Goal: Navigation & Orientation: Find specific page/section

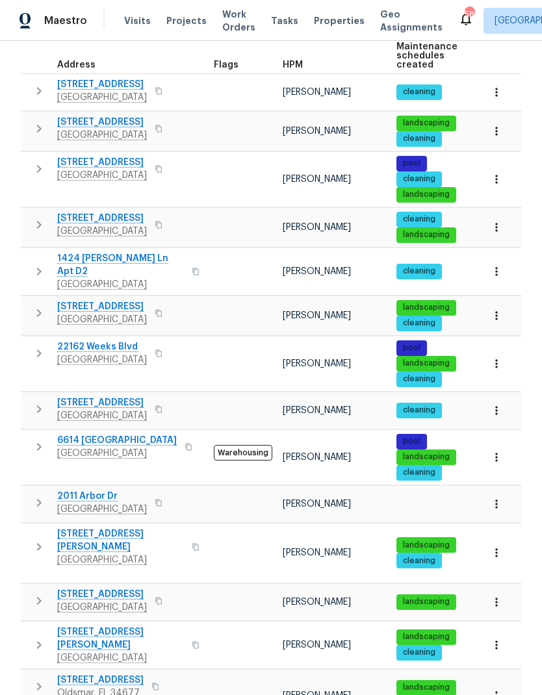
scroll to position [221, 0]
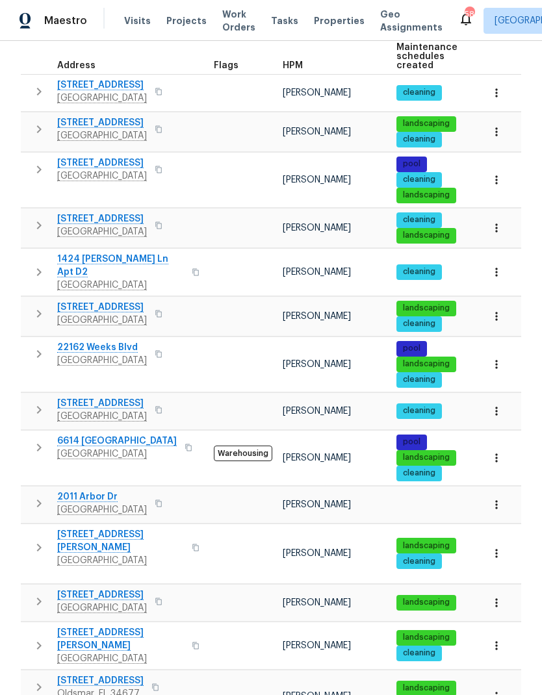
click at [38, 402] on icon "button" at bounding box center [39, 410] width 16 height 16
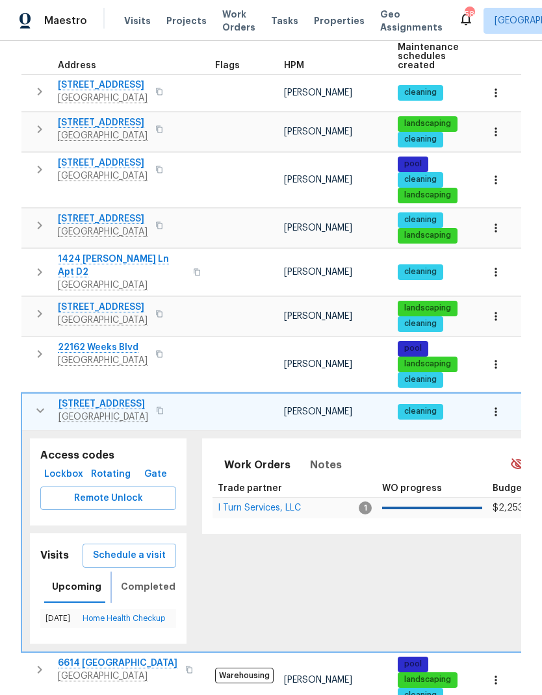
click at [132, 579] on span "Completed" at bounding box center [148, 587] width 55 height 16
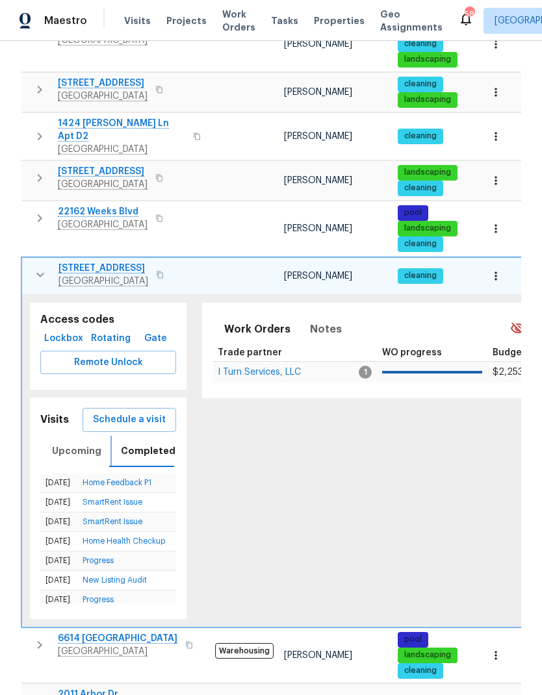
scroll to position [352, 0]
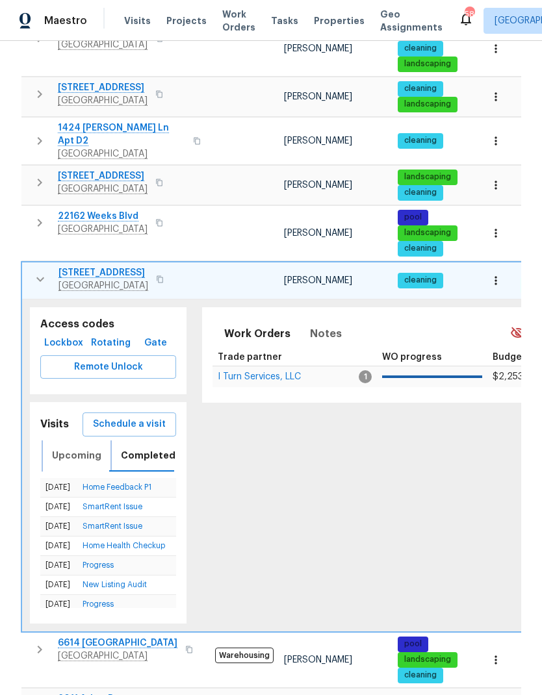
click at [55, 448] on span "Upcoming" at bounding box center [76, 456] width 49 height 16
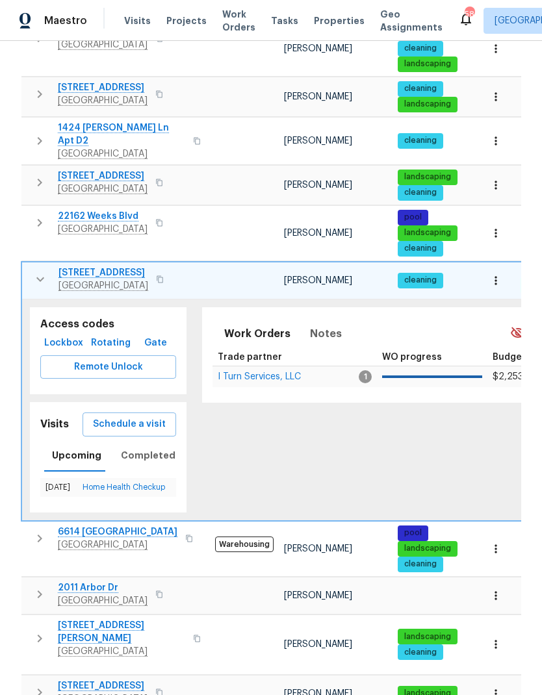
click at [96, 483] on link "Home Health Checkup" at bounding box center [124, 487] width 83 height 8
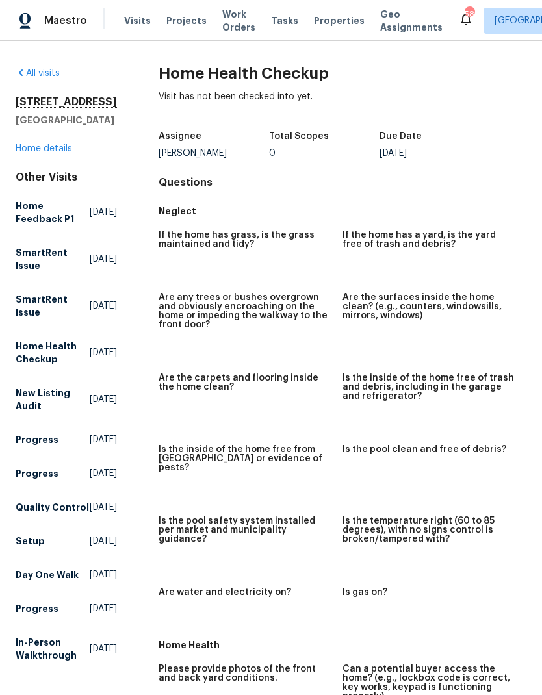
click at [23, 153] on link "Home details" at bounding box center [44, 148] width 57 height 9
click at [30, 153] on link "Home details" at bounding box center [44, 148] width 57 height 9
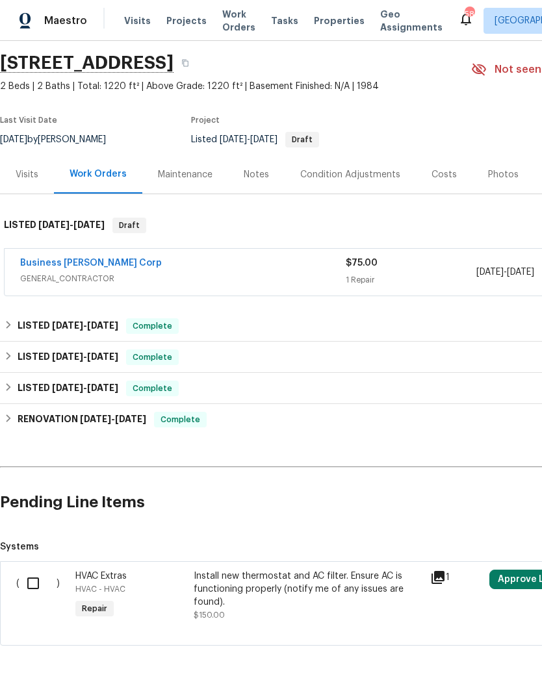
scroll to position [42, 0]
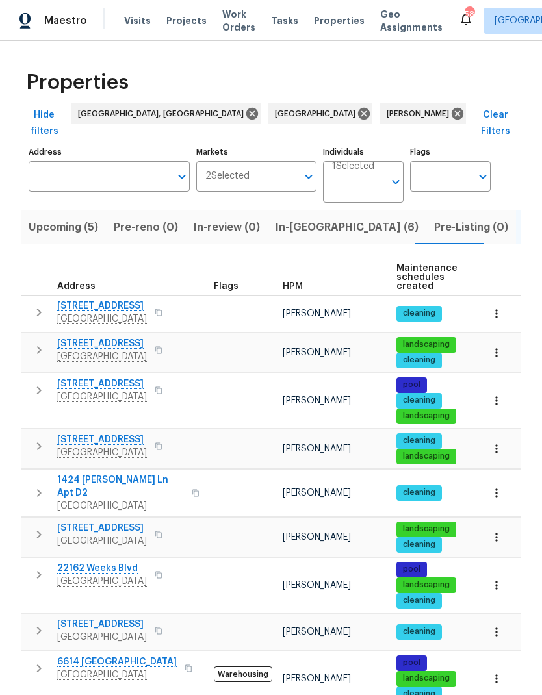
click at [166, 622] on button "button" at bounding box center [159, 631] width 16 height 18
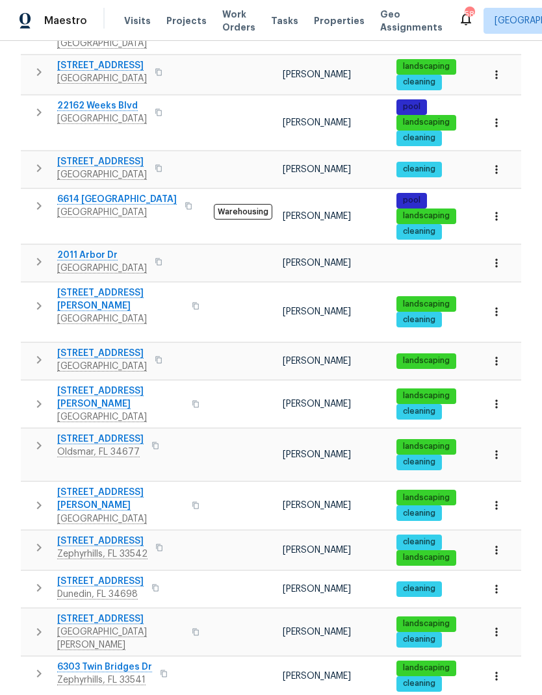
scroll to position [459, 0]
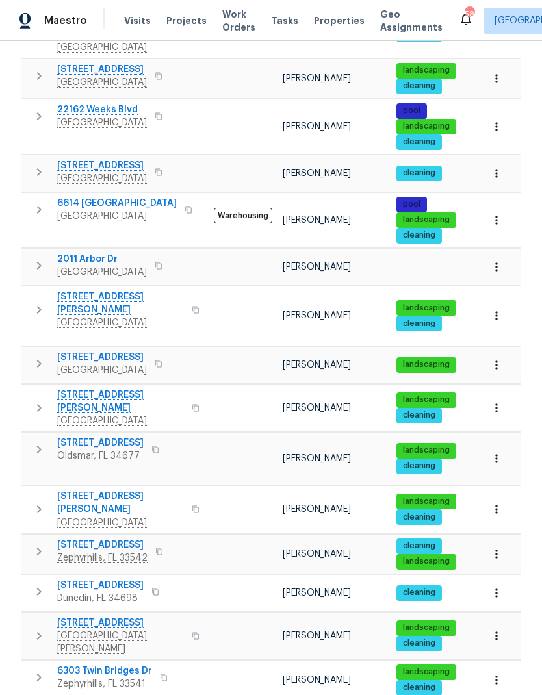
click at [38, 404] on icon "button" at bounding box center [39, 408] width 5 height 8
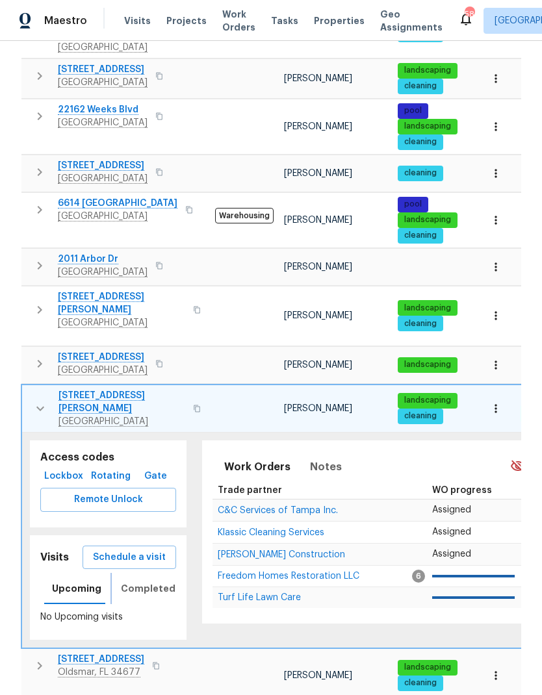
click at [129, 581] on span "Completed" at bounding box center [148, 589] width 55 height 16
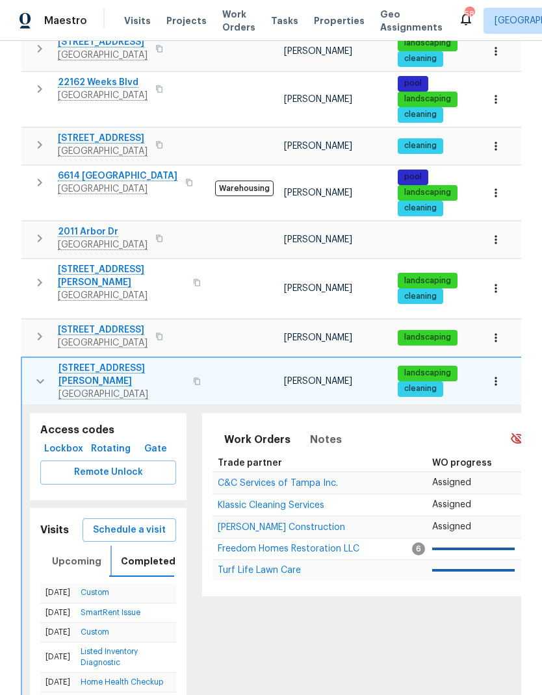
scroll to position [0, 0]
click at [86, 388] on span "Saint Petersburg, FL 33705" at bounding box center [121, 394] width 127 height 13
click at [40, 374] on icon "button" at bounding box center [40, 382] width 16 height 16
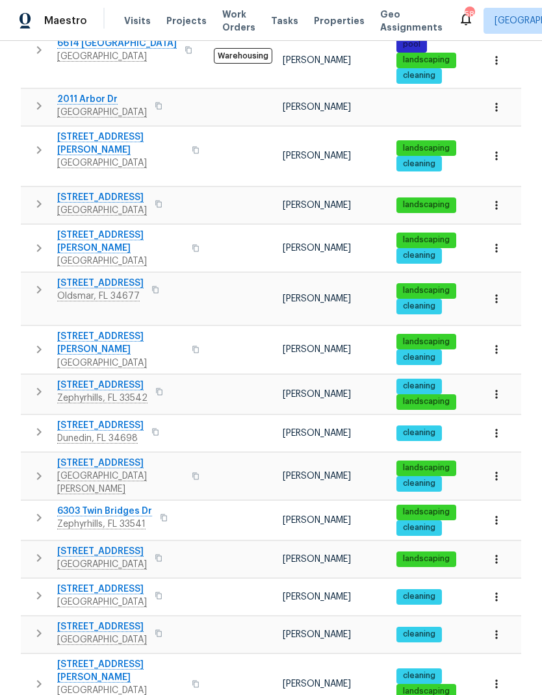
scroll to position [618, 0]
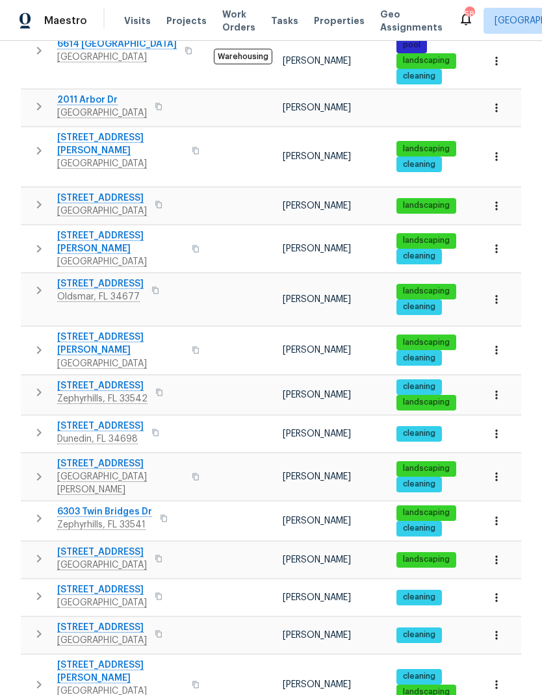
click at [37, 551] on icon "button" at bounding box center [39, 559] width 16 height 16
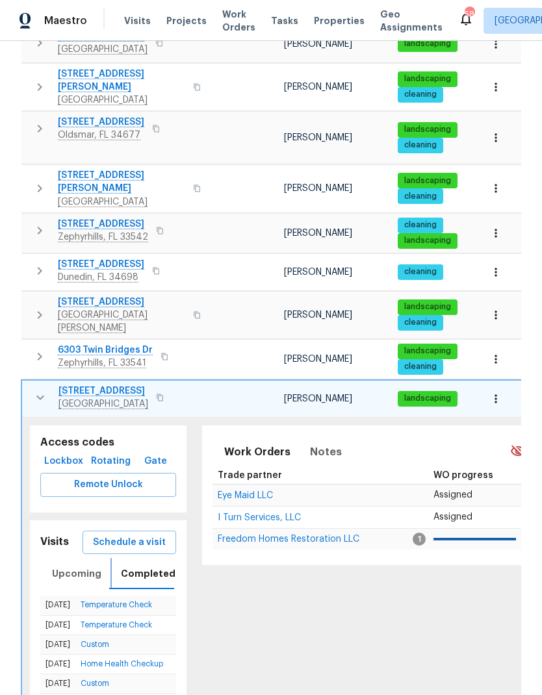
scroll to position [776, 0]
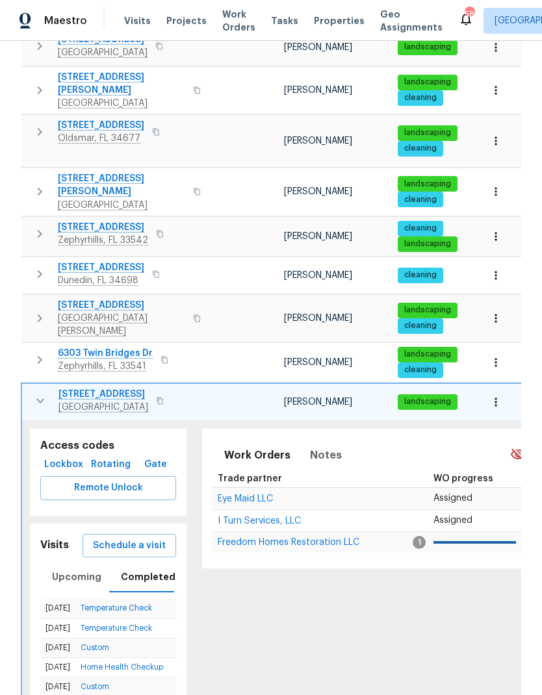
click at [36, 398] on icon "button" at bounding box center [40, 400] width 8 height 5
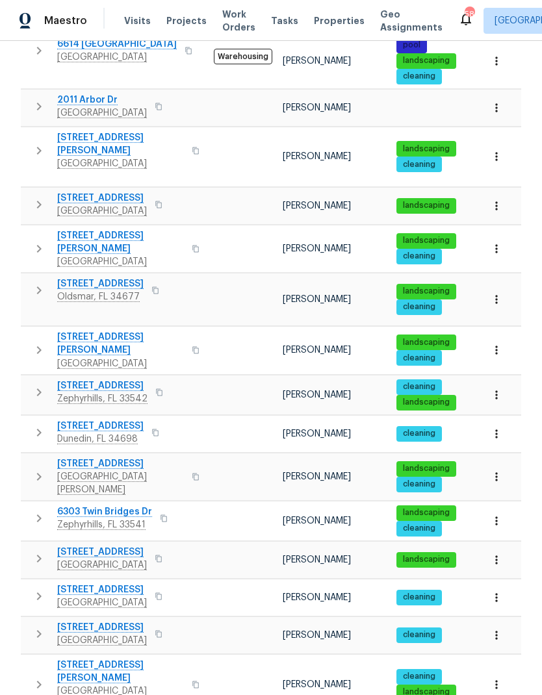
scroll to position [52, 0]
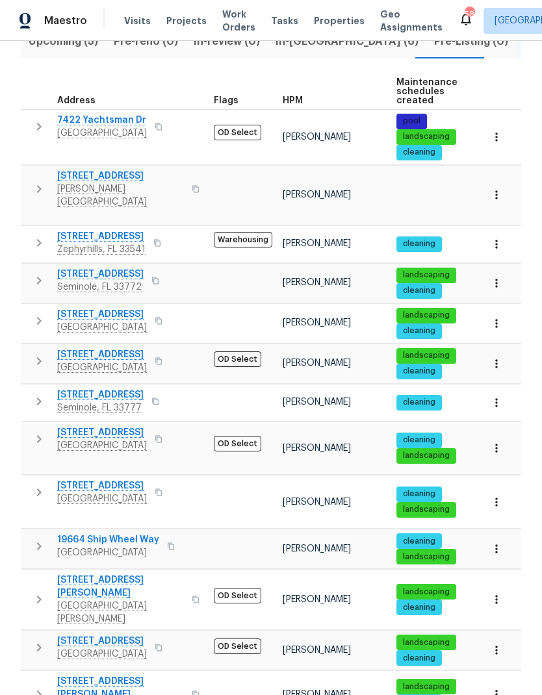
scroll to position [186, 0]
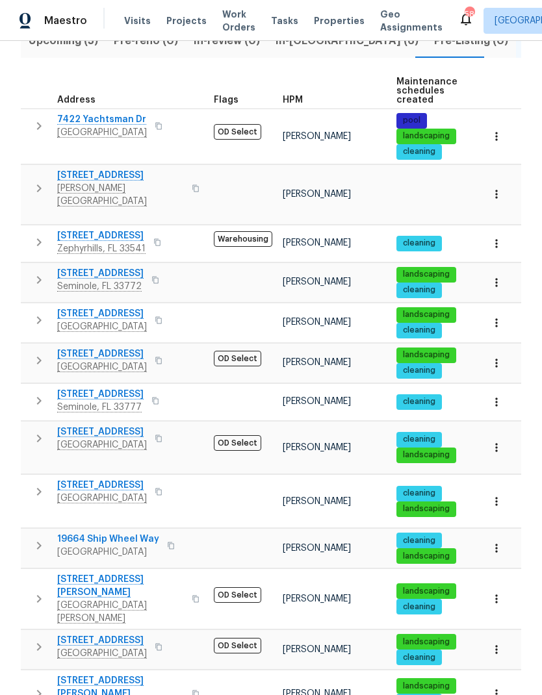
click at [71, 479] on span "548 47th Ave N" at bounding box center [102, 485] width 90 height 13
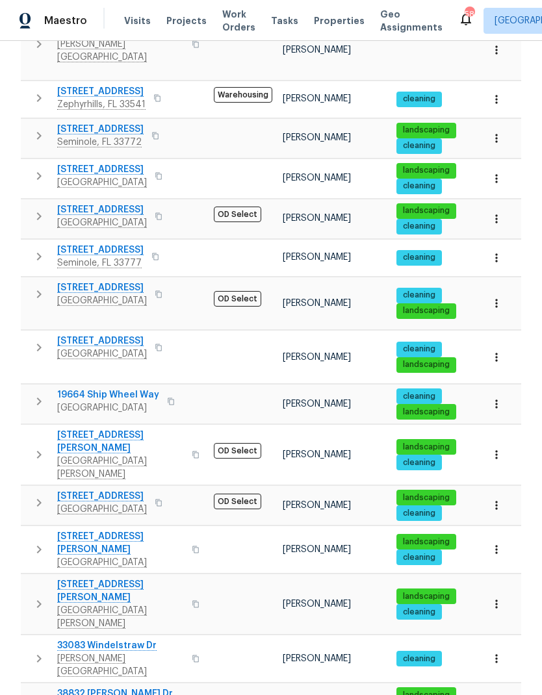
scroll to position [331, 0]
click at [30, 490] on button "button" at bounding box center [39, 503] width 26 height 26
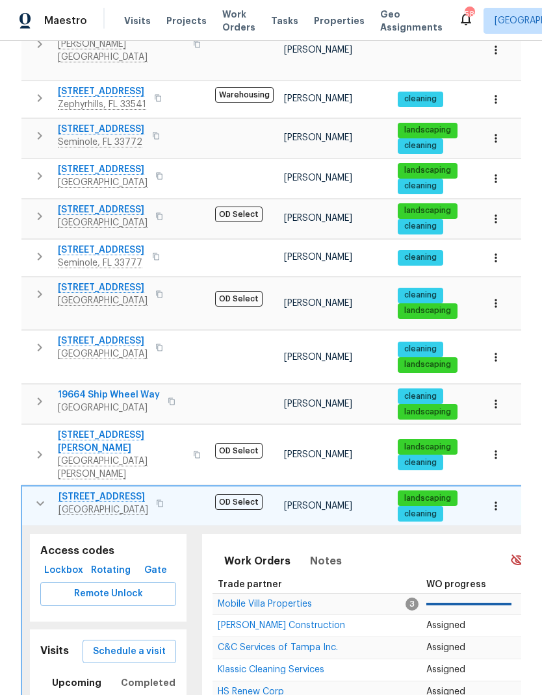
click at [34, 496] on icon "button" at bounding box center [40, 504] width 16 height 16
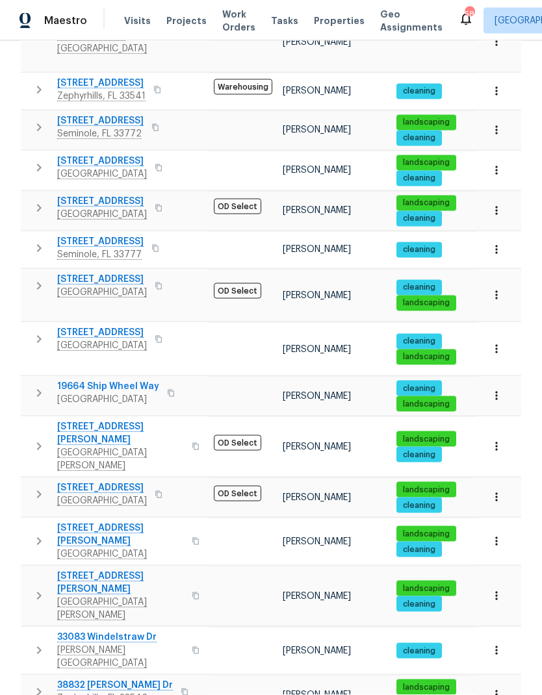
scroll to position [52, 0]
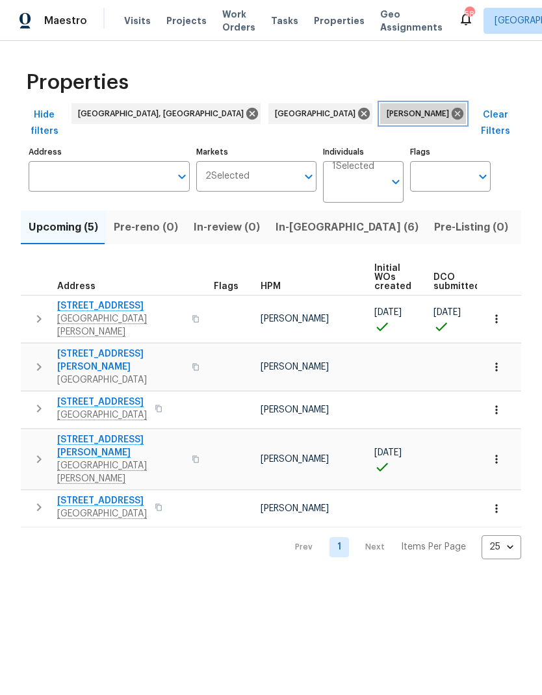
click at [452, 110] on icon at bounding box center [458, 114] width 12 height 12
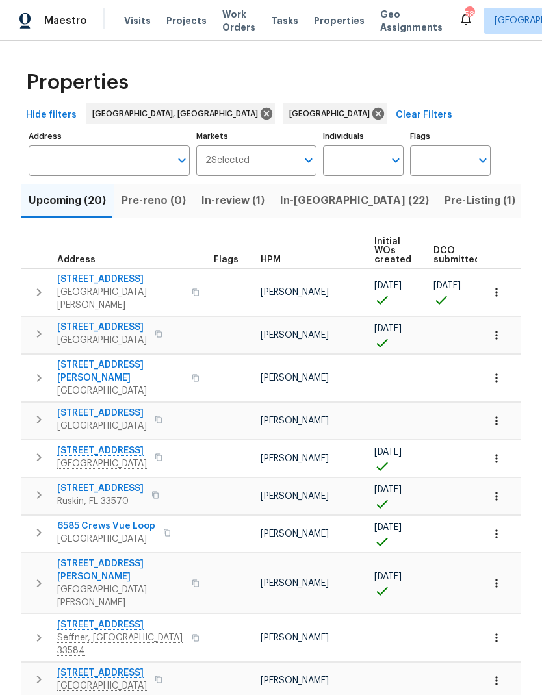
click at [48, 157] on input "Address" at bounding box center [100, 161] width 142 height 31
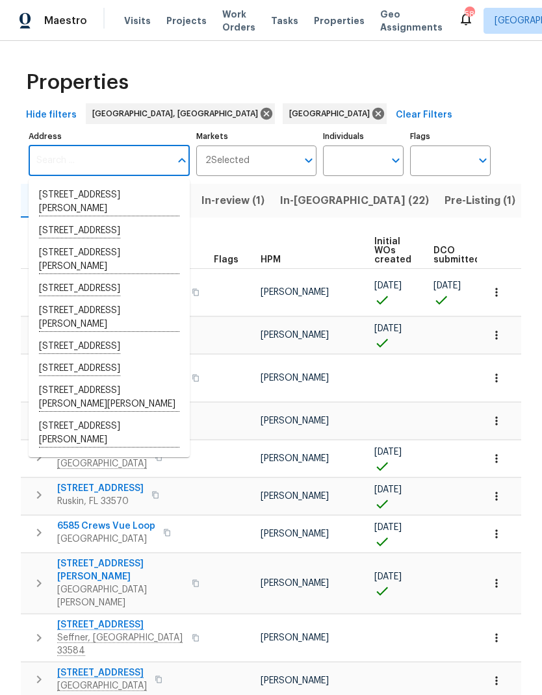
paste input "[STREET_ADDRESS]"
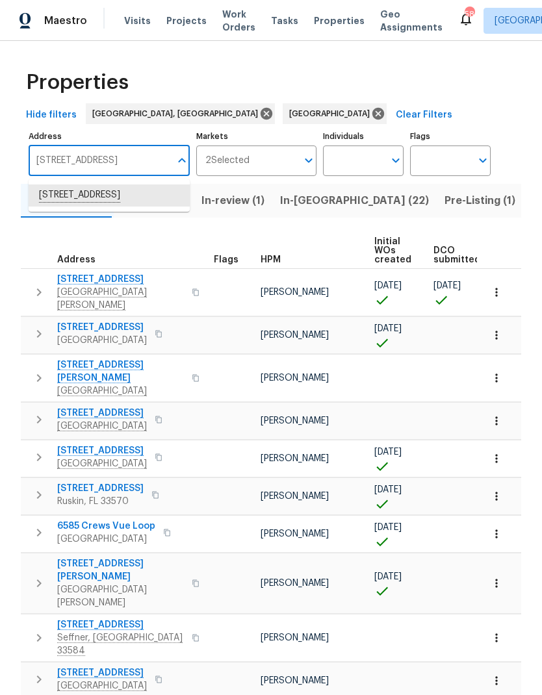
click at [55, 192] on li "557 Pinellas Bayway S Apt 111 Saint Petersburg FL 33715" at bounding box center [109, 196] width 161 height 22
click at [140, 164] on input "557 Pinellas Bayway S Apt 111 Saint Petersburg FL 33715" at bounding box center [100, 161] width 142 height 31
type input "557 Pinellas Bayway S Apt 111 Saint Petersburg"
click at [62, 192] on li "557 Pinellas Bayway S Apt 111 Saint Petersburg FL 33715" at bounding box center [109, 196] width 161 height 22
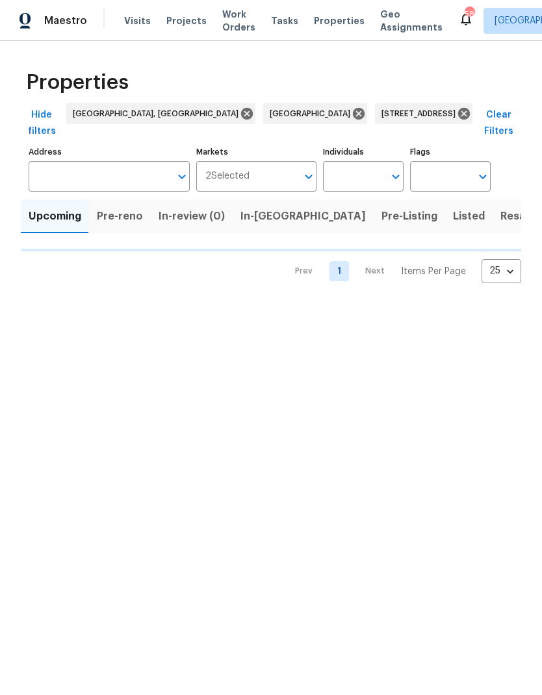
type input "557 Pinellas Bayway S Apt 111 Saint Petersburg FL 33715"
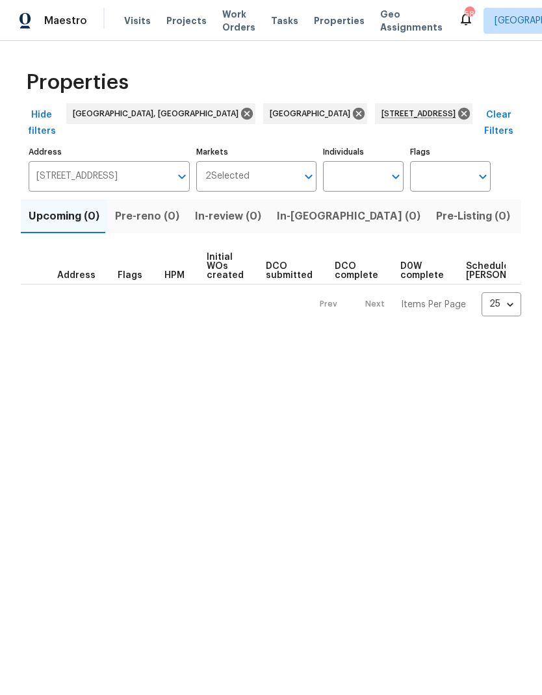
click at [526, 218] on span "Listed (1)" at bounding box center [549, 216] width 47 height 18
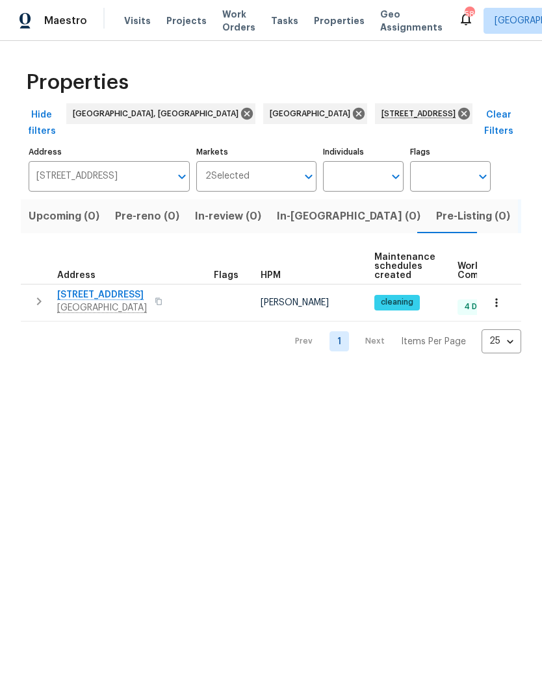
click at [137, 22] on span "Visits" at bounding box center [137, 20] width 27 height 13
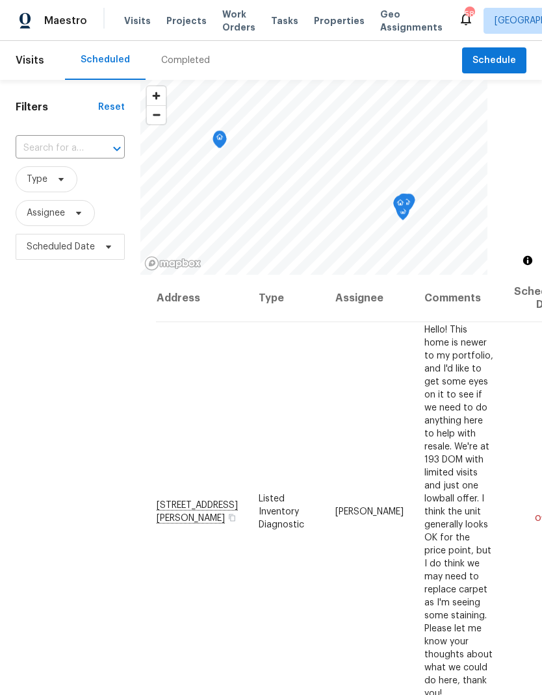
click at [50, 149] on input "text" at bounding box center [52, 148] width 73 height 20
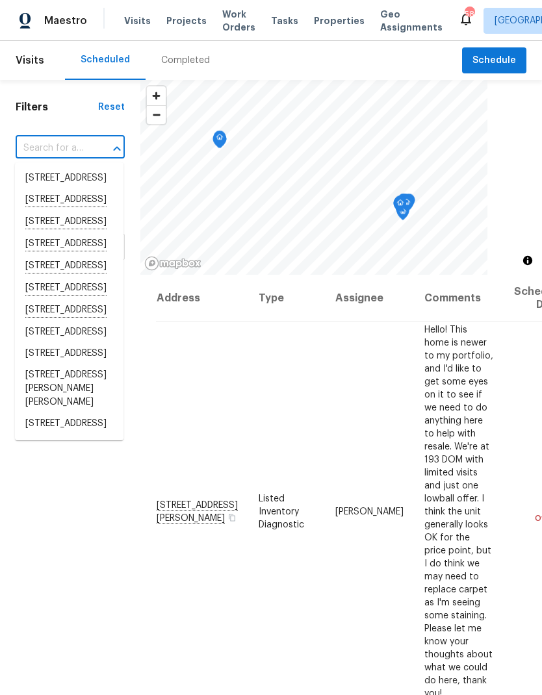
click at [51, 153] on input "text" at bounding box center [52, 148] width 73 height 20
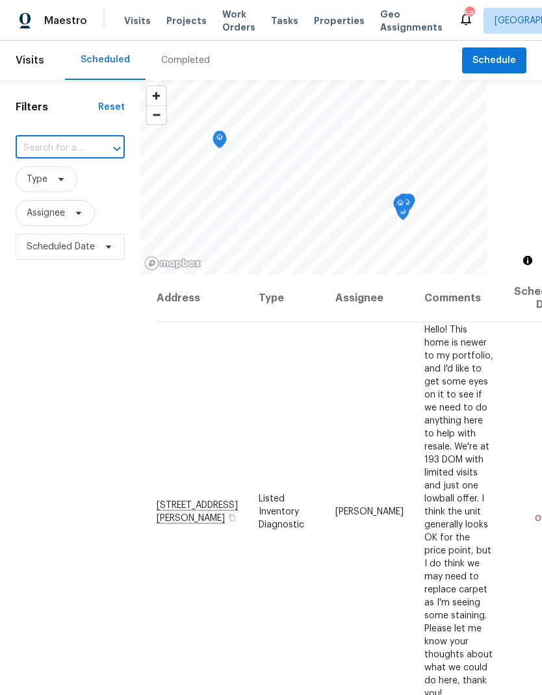
paste input "557 Pinellas Bayway S Apt 111 Saint Petersburg FL 33715"
type input "557 Pinellas Bayway S"
click at [40, 190] on li "557 Pinellas Bayway S Apt 111, Saint Petersburg, FL 33715" at bounding box center [69, 179] width 109 height 22
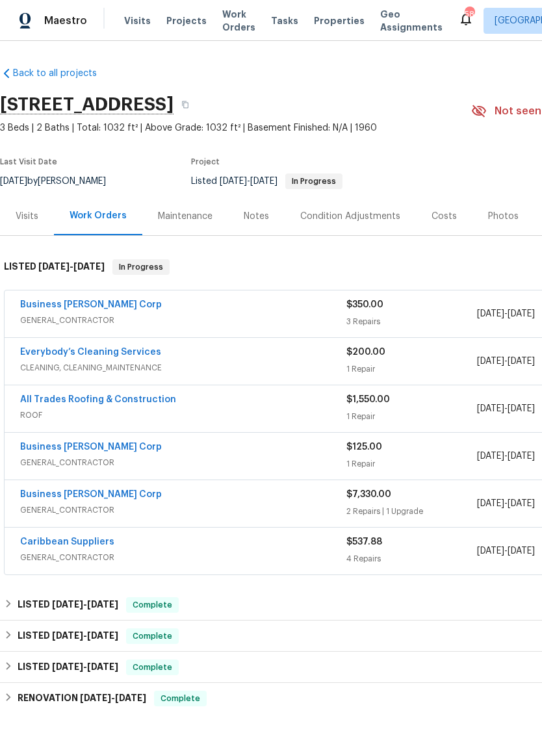
click at [300, 314] on span "GENERAL_CONTRACTOR" at bounding box center [183, 320] width 326 height 13
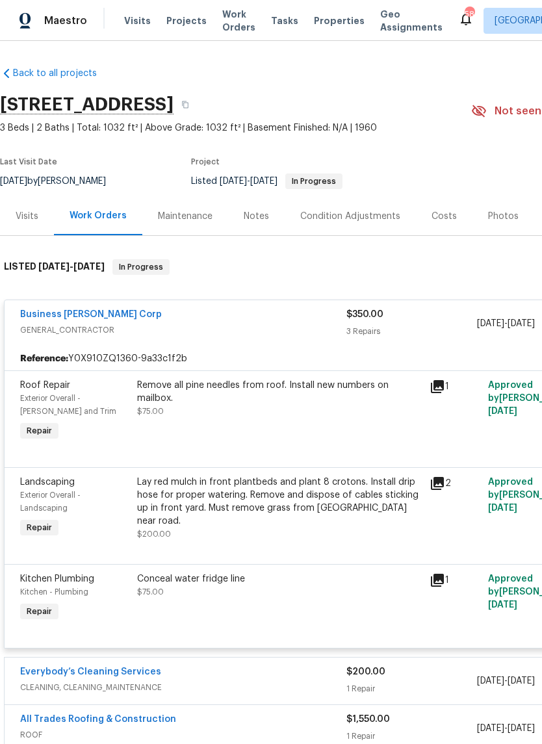
click at [330, 311] on div "Business [PERSON_NAME] Corp" at bounding box center [183, 316] width 326 height 16
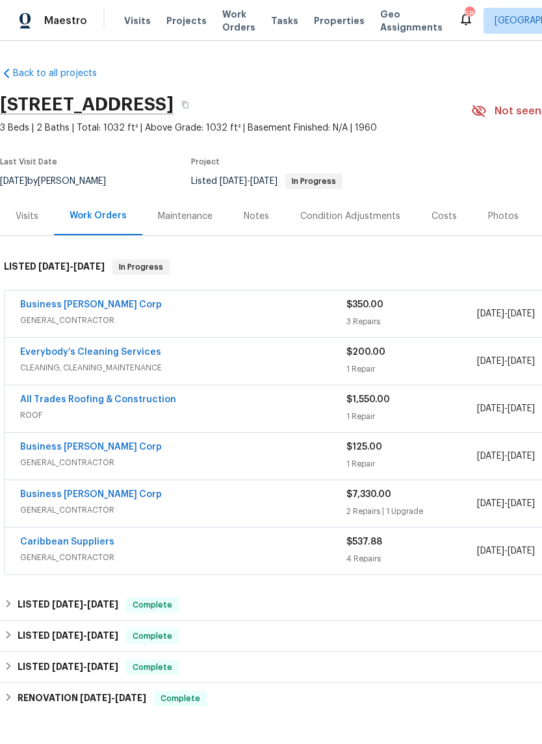
click at [32, 216] on div "Visits" at bounding box center [27, 216] width 23 height 13
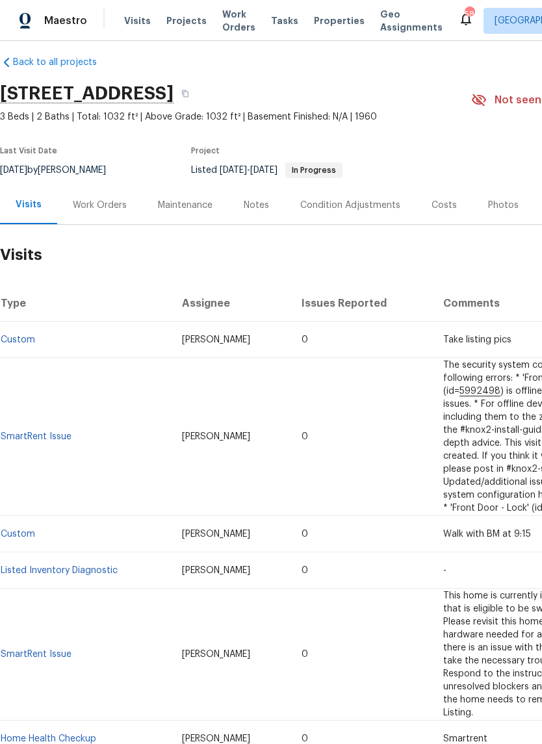
scroll to position [11, 0]
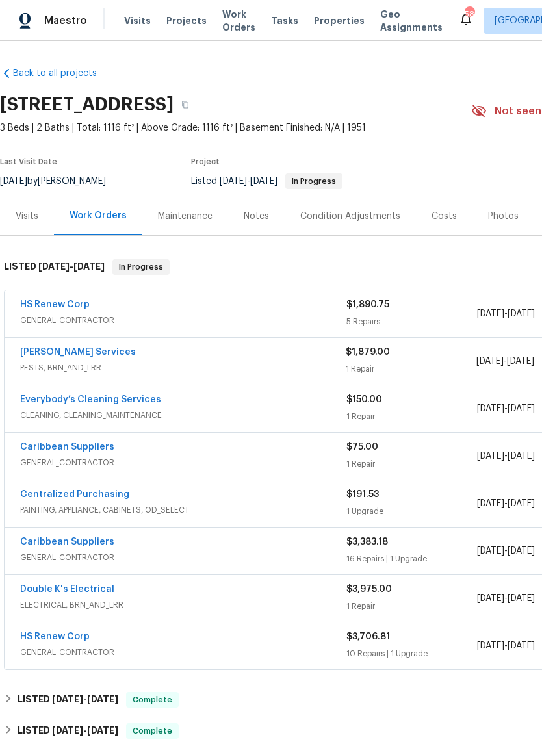
click at [187, 215] on div "Maintenance" at bounding box center [185, 216] width 55 height 13
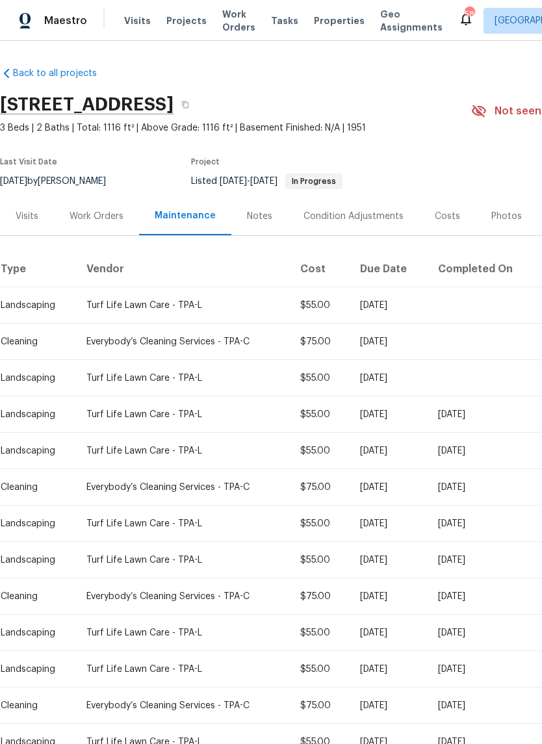
click at [247, 218] on div "Notes" at bounding box center [259, 216] width 25 height 13
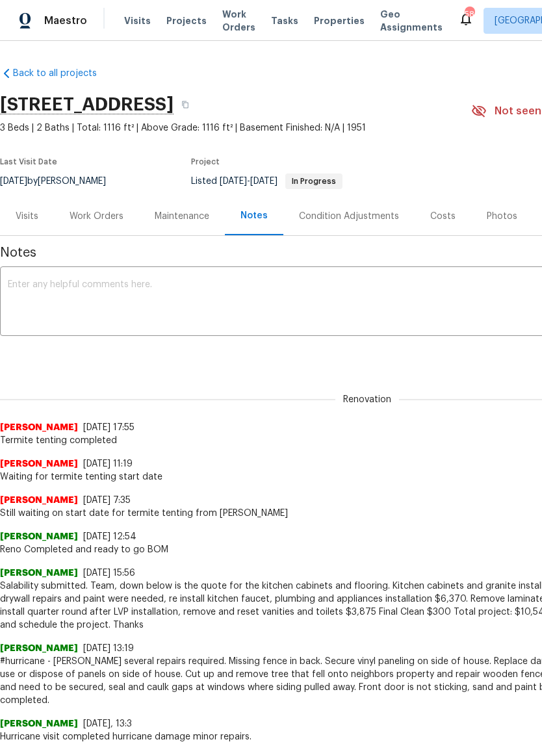
click at [76, 212] on div "Work Orders" at bounding box center [97, 216] width 54 height 13
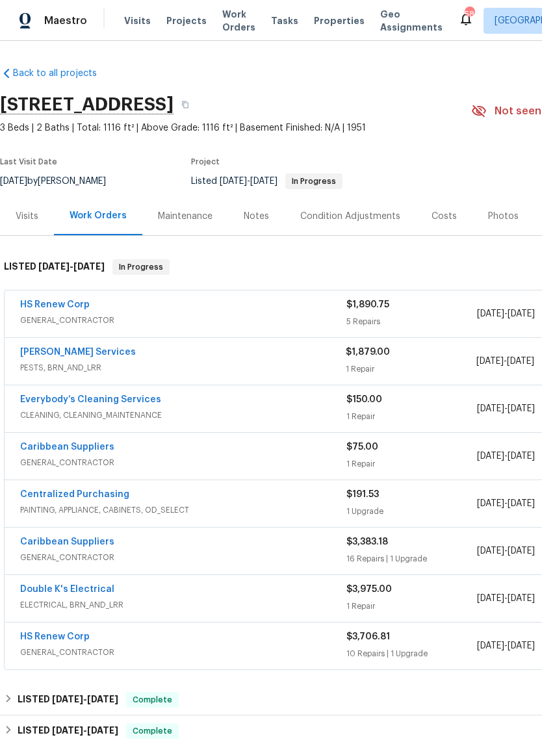
click at [23, 212] on div "Visits" at bounding box center [27, 216] width 23 height 13
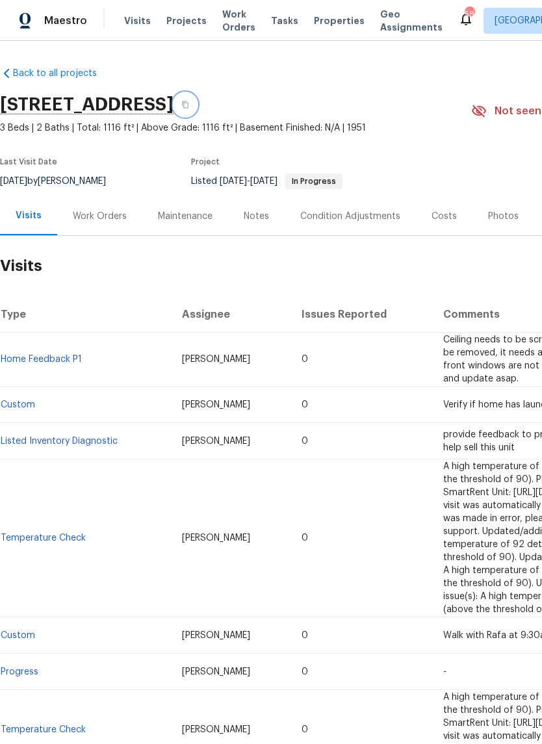
click at [197, 104] on button "button" at bounding box center [184, 104] width 23 height 23
click at [188, 106] on icon "button" at bounding box center [185, 104] width 6 height 7
